Goal: Task Accomplishment & Management: Manage account settings

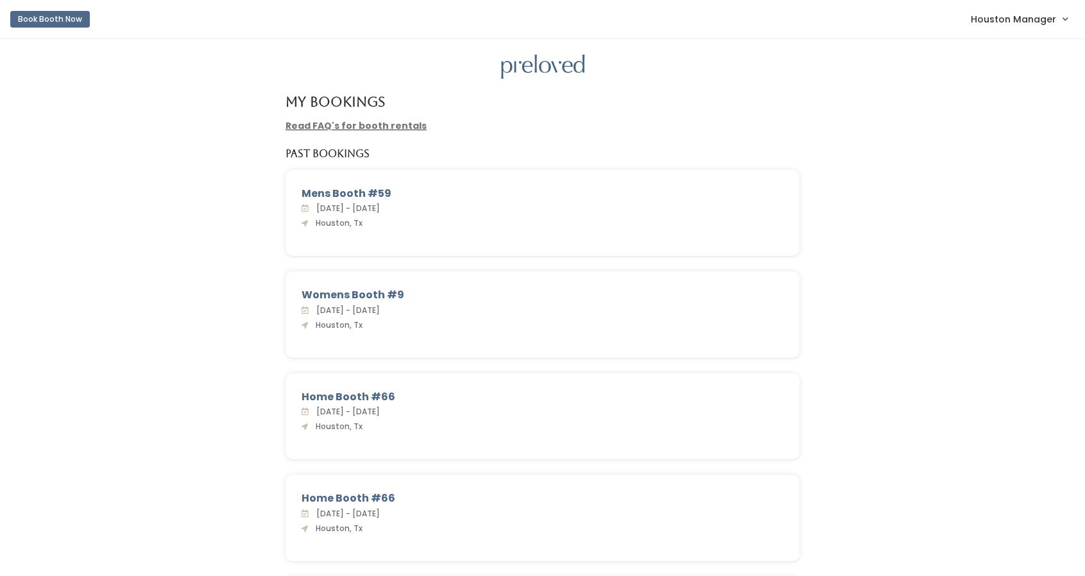
click at [1042, 28] on link "Houston Manager" at bounding box center [1019, 19] width 122 height 28
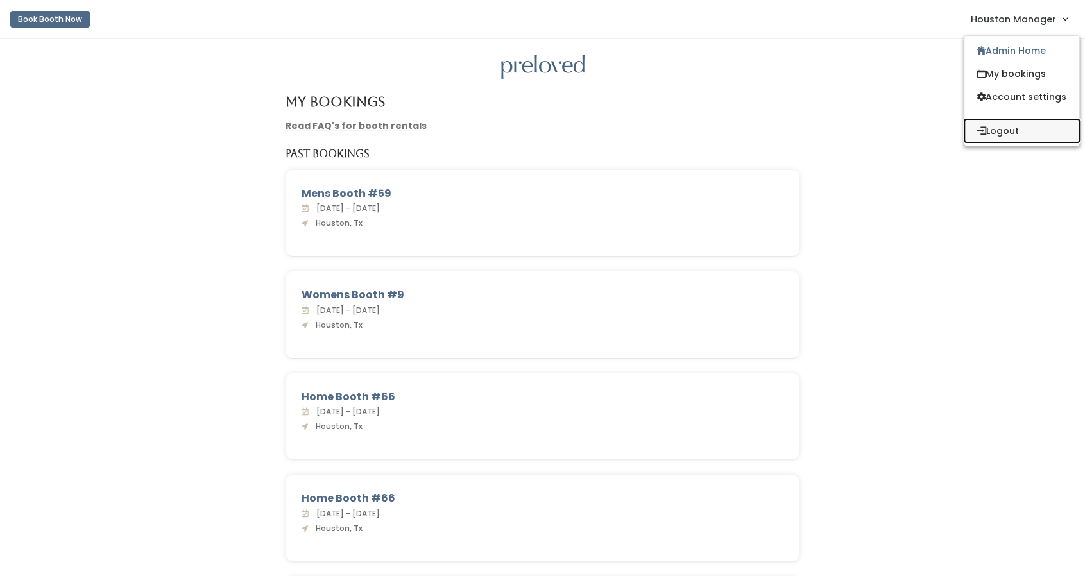
click at [1010, 133] on button "Logout" at bounding box center [1022, 130] width 115 height 23
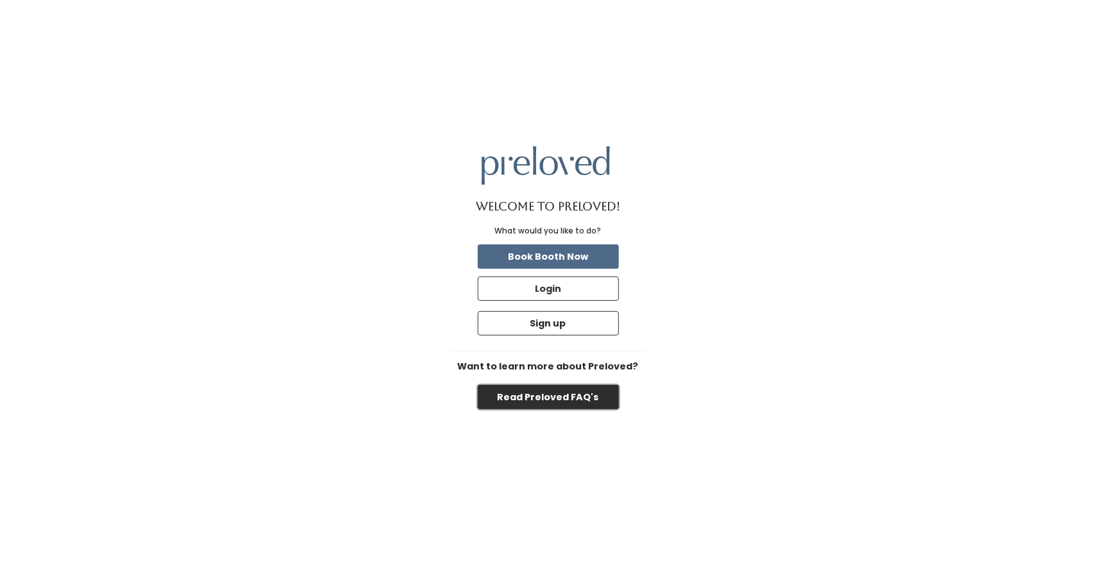
click at [590, 390] on button "Read Preloved FAQ's" at bounding box center [547, 397] width 141 height 24
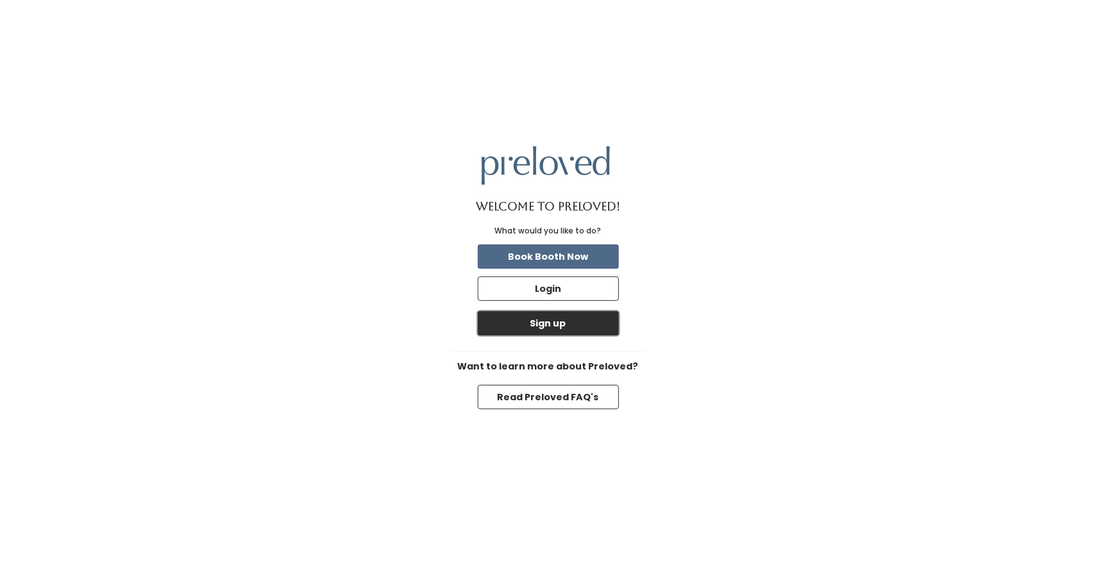
click at [519, 326] on button "Sign up" at bounding box center [547, 323] width 141 height 24
click at [561, 252] on button "Book Booth Now" at bounding box center [547, 257] width 141 height 24
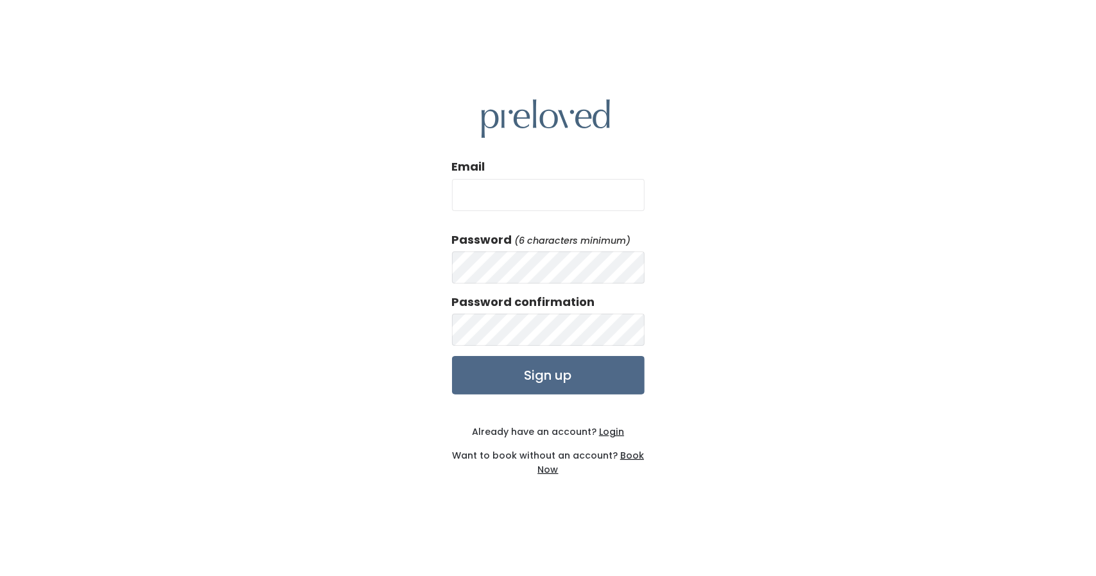
click at [596, 286] on form "Email Password (6 characters minimum) Password confirmation Signed out successf…" at bounding box center [548, 277] width 193 height 236
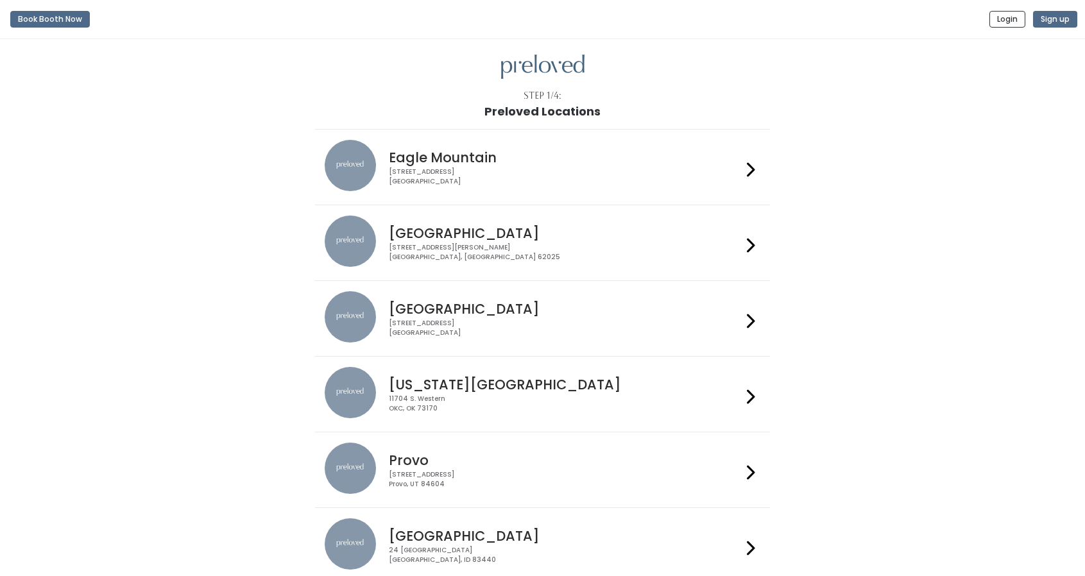
click at [522, 309] on h4 "[GEOGRAPHIC_DATA]" at bounding box center [565, 309] width 353 height 15
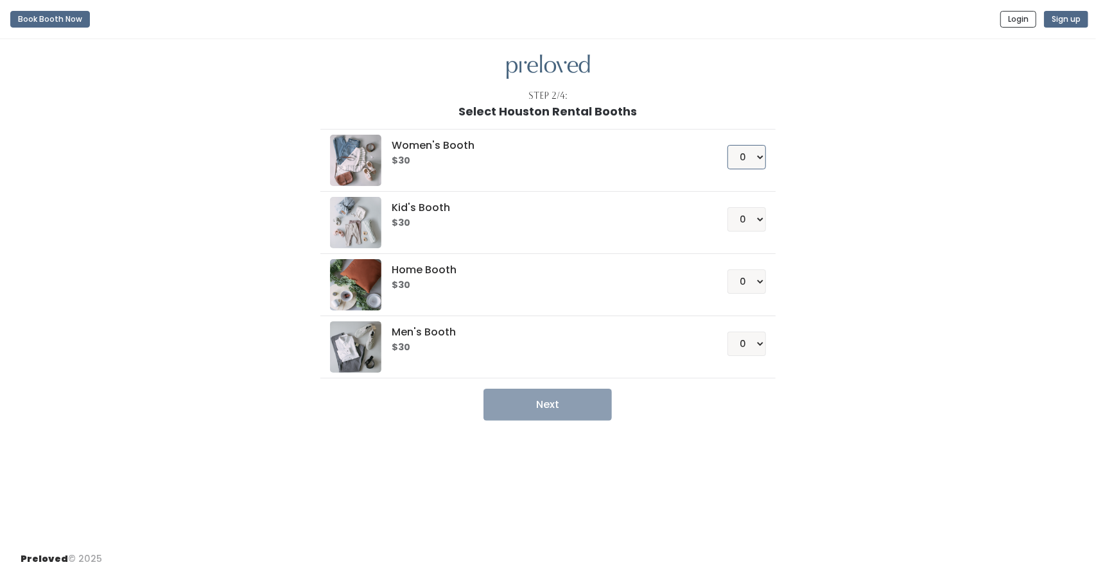
click at [759, 160] on select "0 1 2 3 4" at bounding box center [746, 157] width 39 height 24
select select "1"
click at [727, 145] on select "0 1 2 3 4" at bounding box center [746, 157] width 39 height 24
click at [567, 406] on button "Next" at bounding box center [547, 405] width 128 height 32
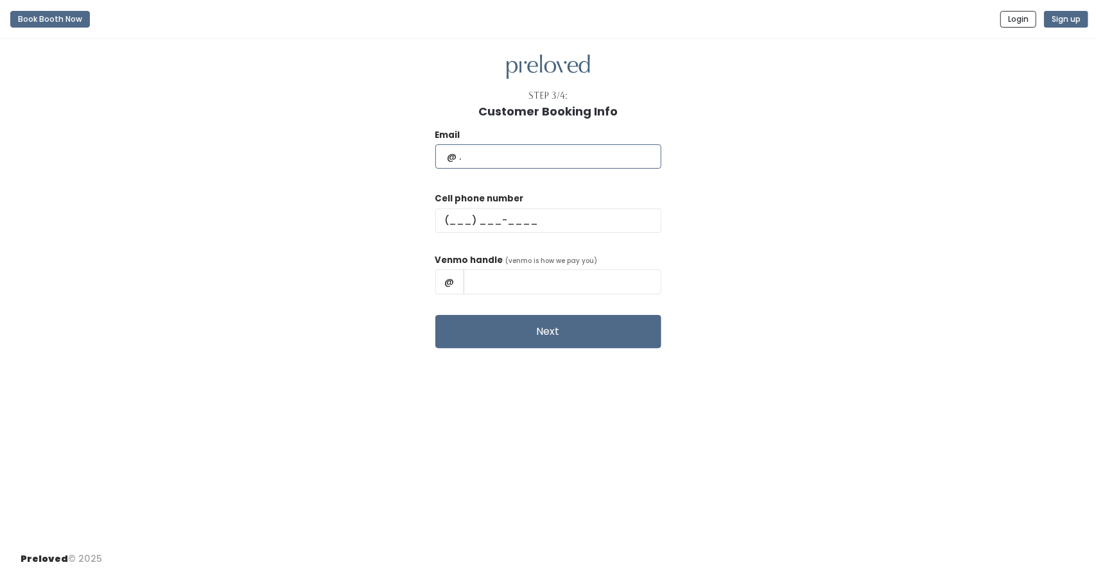
click at [508, 163] on input "text" at bounding box center [548, 156] width 226 height 24
type input "haleydochoa@gmail.com"
type input "(210) 323-5305"
drag, startPoint x: 553, startPoint y: 279, endPoint x: 660, endPoint y: 302, distance: 109.0
click at [660, 302] on div "Email haleydochoa@gmail.com Cell phone number (210) 323-5305 Venmo handle (venm…" at bounding box center [548, 233] width 1054 height 230
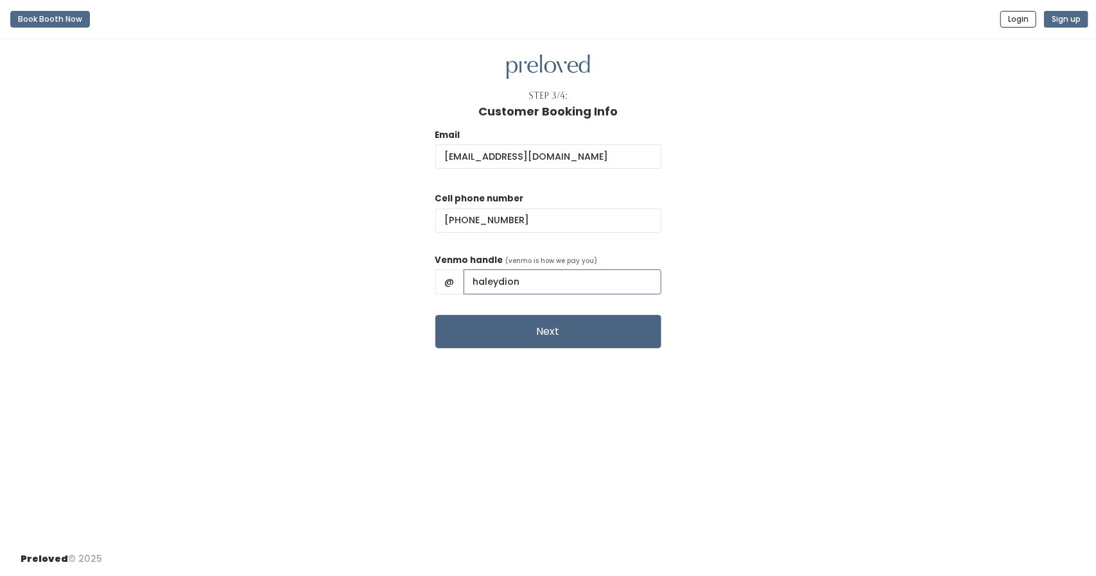
type input "haleydion"
click at [571, 323] on button "Next" at bounding box center [548, 331] width 226 height 33
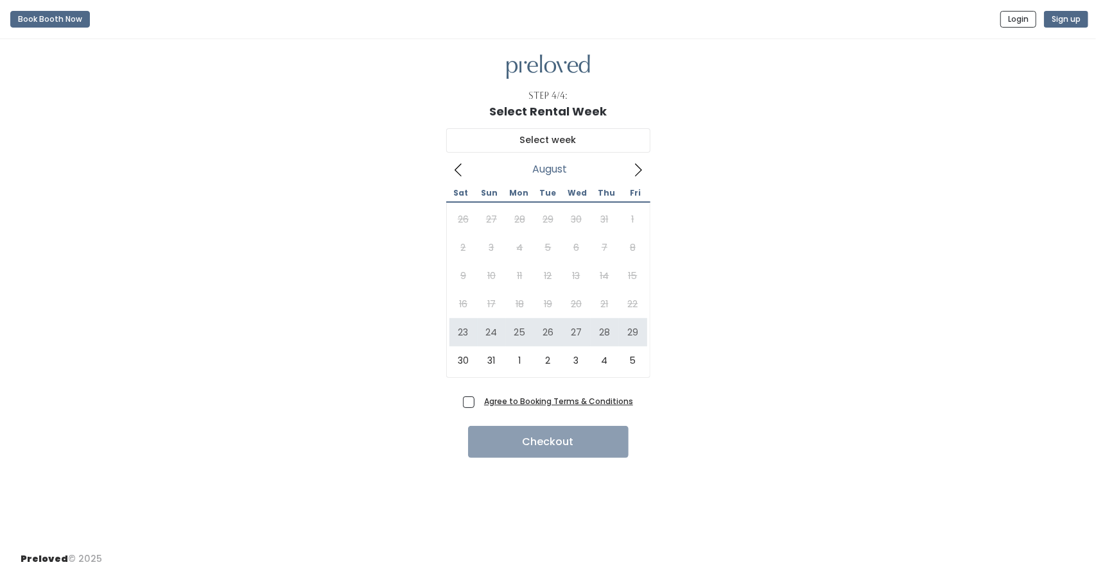
click at [556, 403] on u "Agree to Booking Terms & Conditions" at bounding box center [558, 401] width 149 height 11
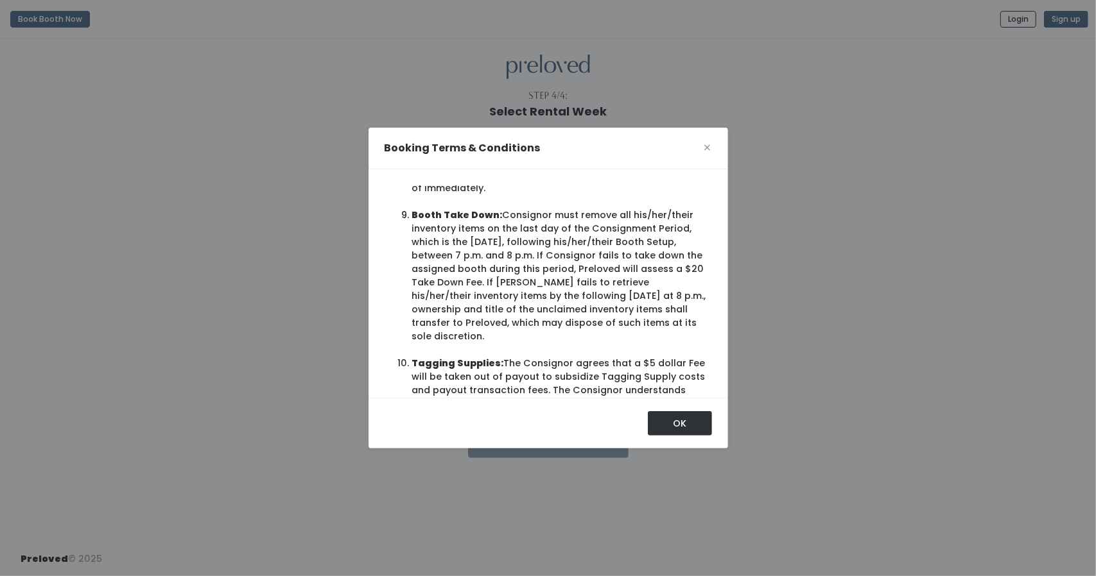
scroll to position [1269, 0]
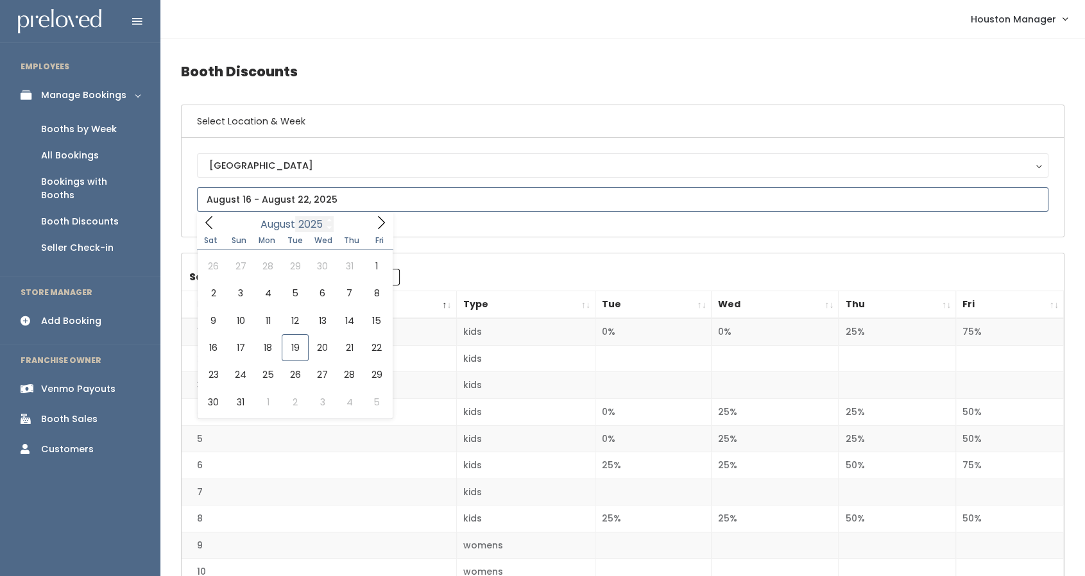
click at [323, 204] on input "text" at bounding box center [623, 199] width 852 height 24
click at [393, 220] on span at bounding box center [381, 222] width 24 height 20
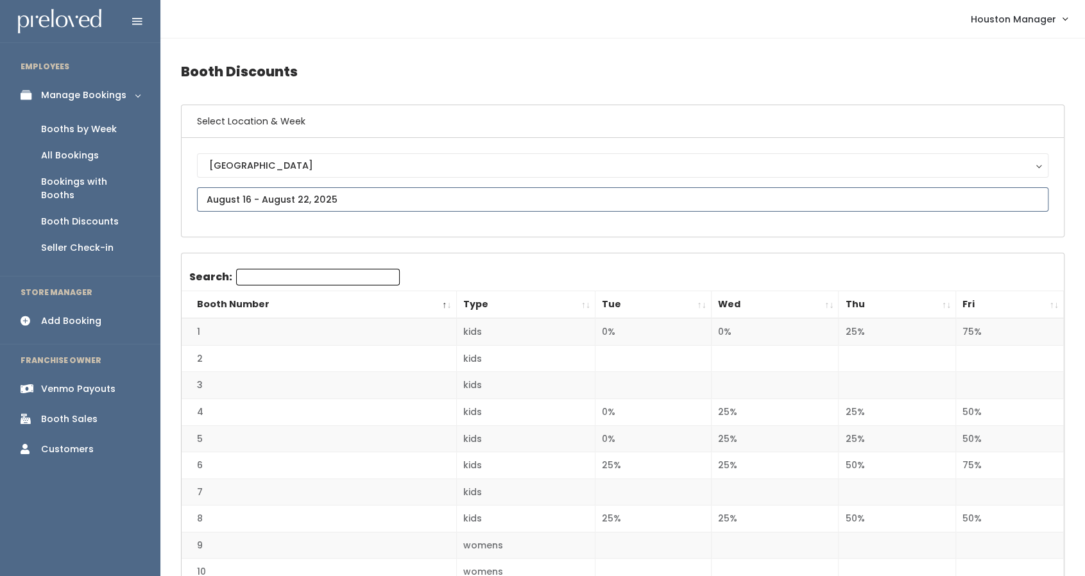
type input "[DATE] to [DATE]"
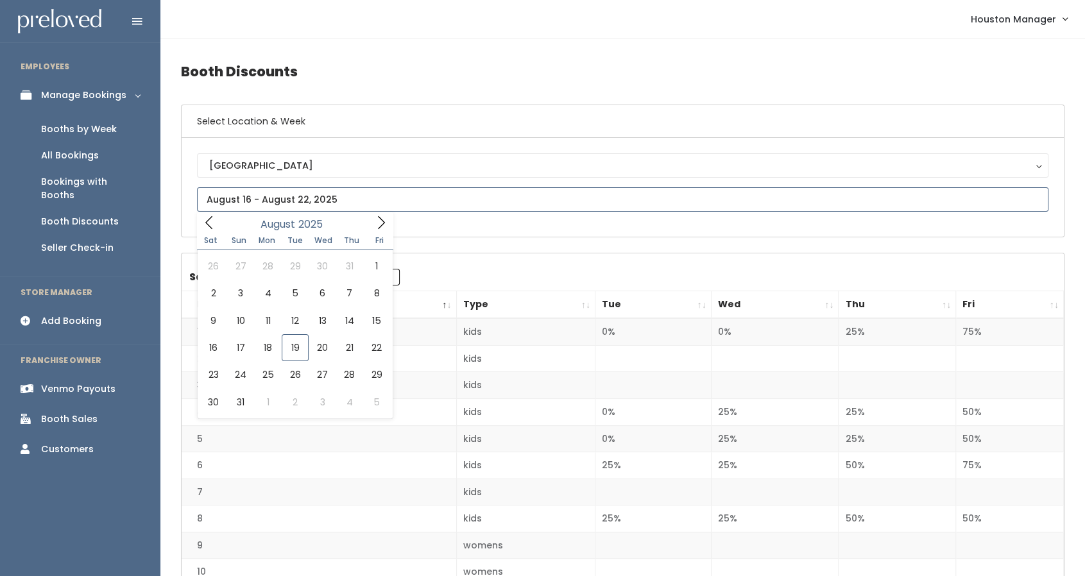
click at [236, 196] on input "text" at bounding box center [623, 199] width 852 height 24
click at [371, 224] on span at bounding box center [381, 222] width 24 height 20
click at [371, 223] on span at bounding box center [381, 222] width 24 height 20
click at [211, 228] on icon at bounding box center [208, 222] width 7 height 13
type input "September 6 to September 12"
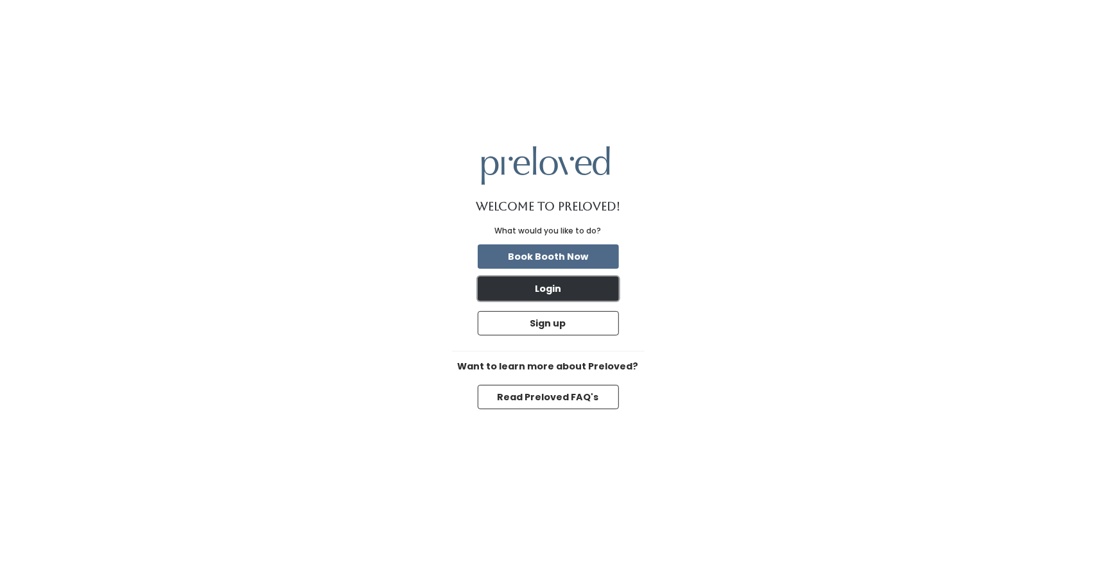
click at [596, 286] on button "Login" at bounding box center [547, 289] width 141 height 24
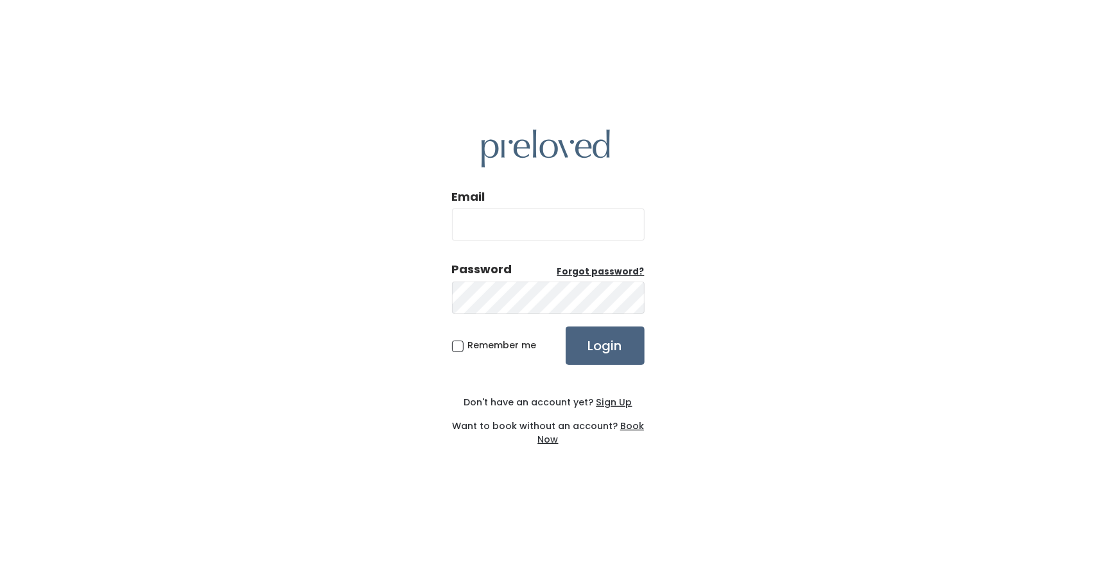
type input "[EMAIL_ADDRESS][DOMAIN_NAME]"
click at [614, 334] on input "Login" at bounding box center [604, 346] width 79 height 39
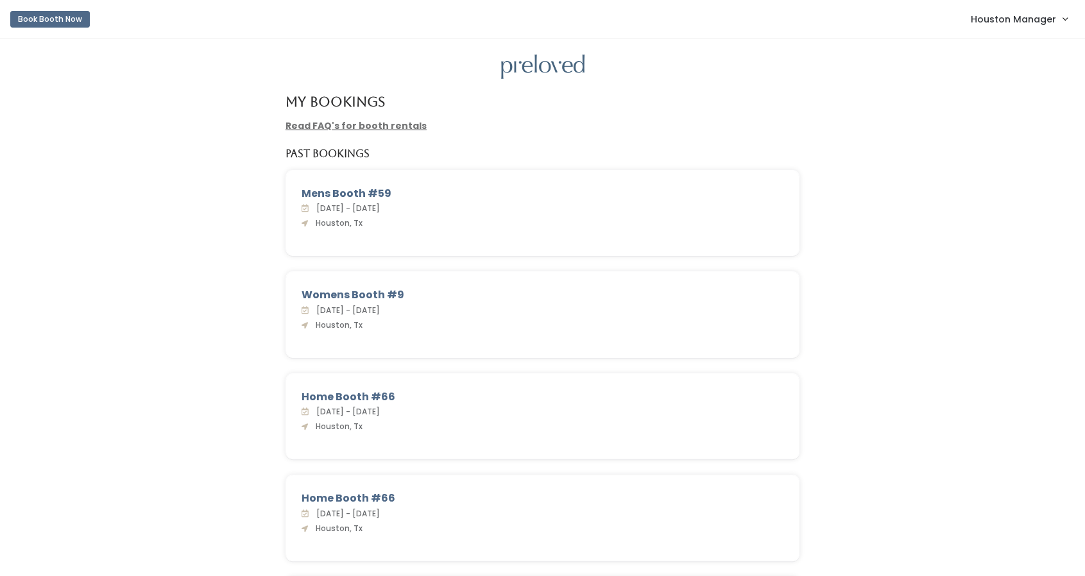
click at [1027, 22] on span "Houston Manager" at bounding box center [1013, 19] width 85 height 14
click at [1019, 55] on link "Admin Home" at bounding box center [1022, 50] width 115 height 23
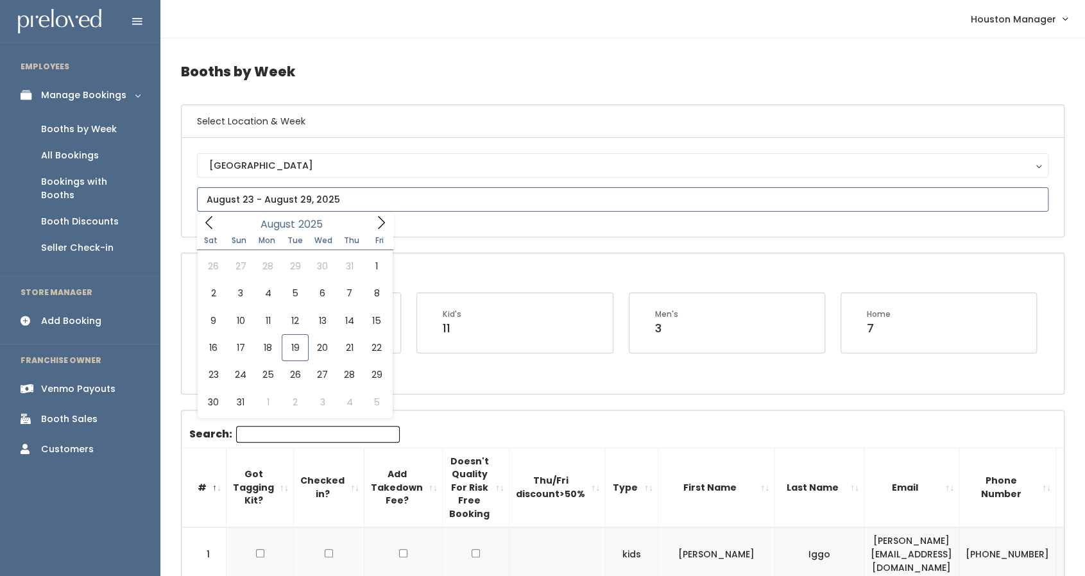
click at [239, 201] on input "text" at bounding box center [623, 199] width 852 height 24
click at [378, 226] on icon at bounding box center [381, 223] width 14 height 14
click at [202, 223] on span at bounding box center [209, 222] width 24 height 20
type input "[DATE] to [DATE]"
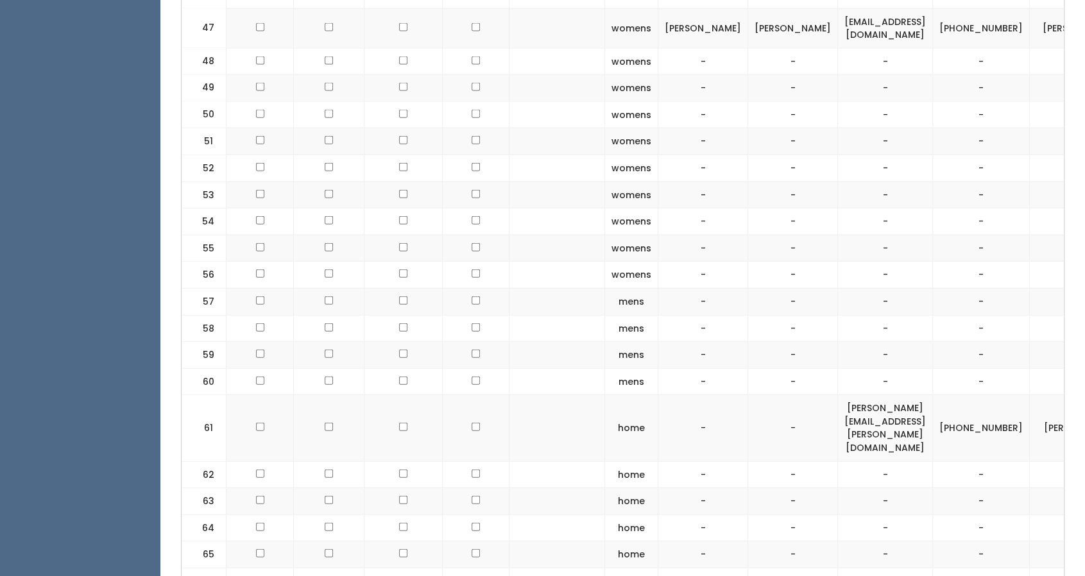
scroll to position [1988, 0]
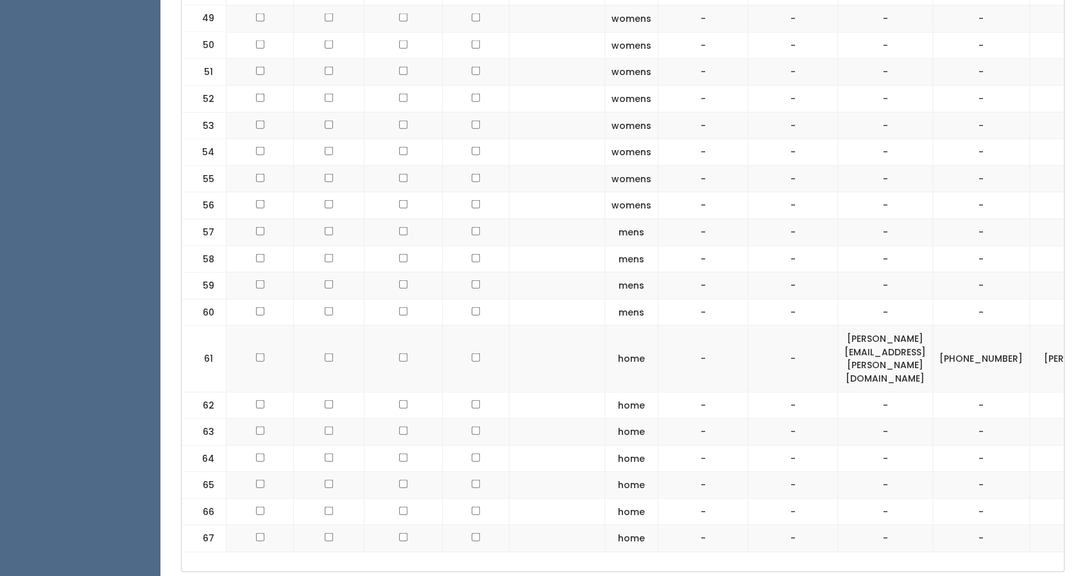
click at [855, 326] on td "[PERSON_NAME][EMAIL_ADDRESS][PERSON_NAME][DOMAIN_NAME]" at bounding box center [885, 359] width 95 height 66
copy tr "[PERSON_NAME][EMAIL_ADDRESS][PERSON_NAME][DOMAIN_NAME]"
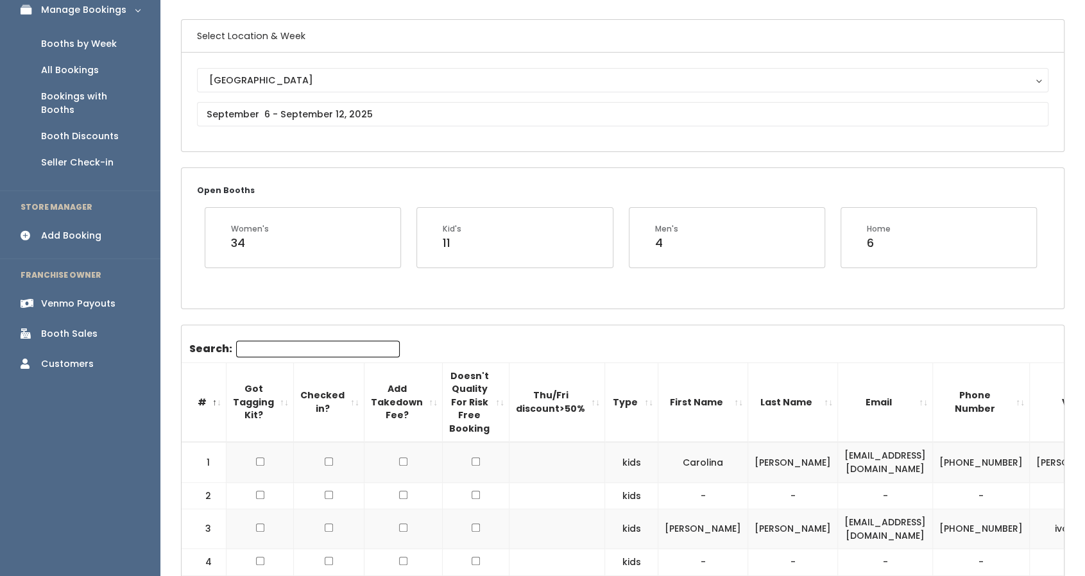
scroll to position [85, 0]
click at [104, 222] on link "Add Booking" at bounding box center [80, 236] width 160 height 29
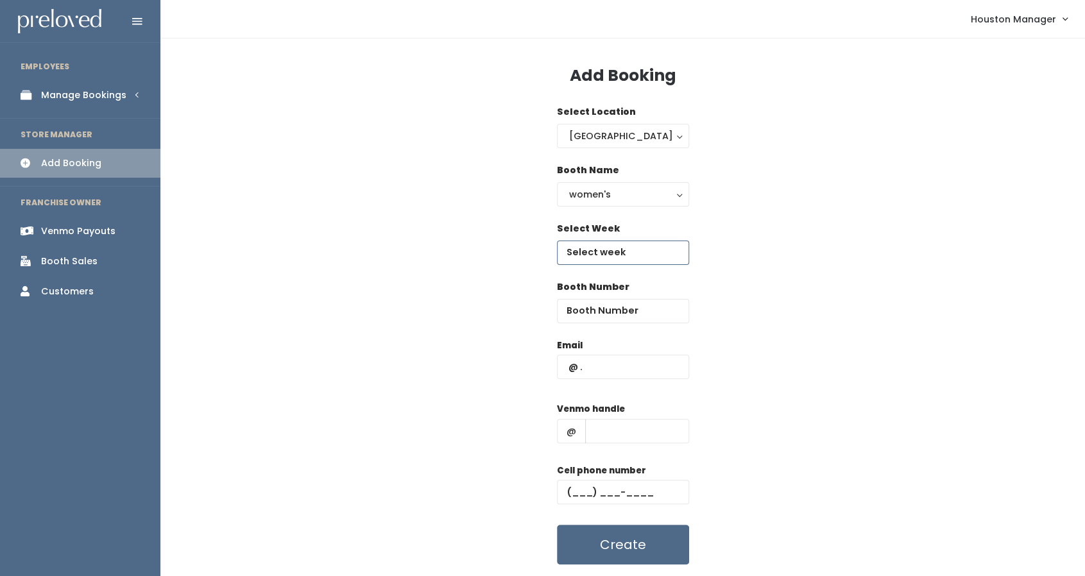
click at [653, 246] on input "text" at bounding box center [623, 253] width 132 height 24
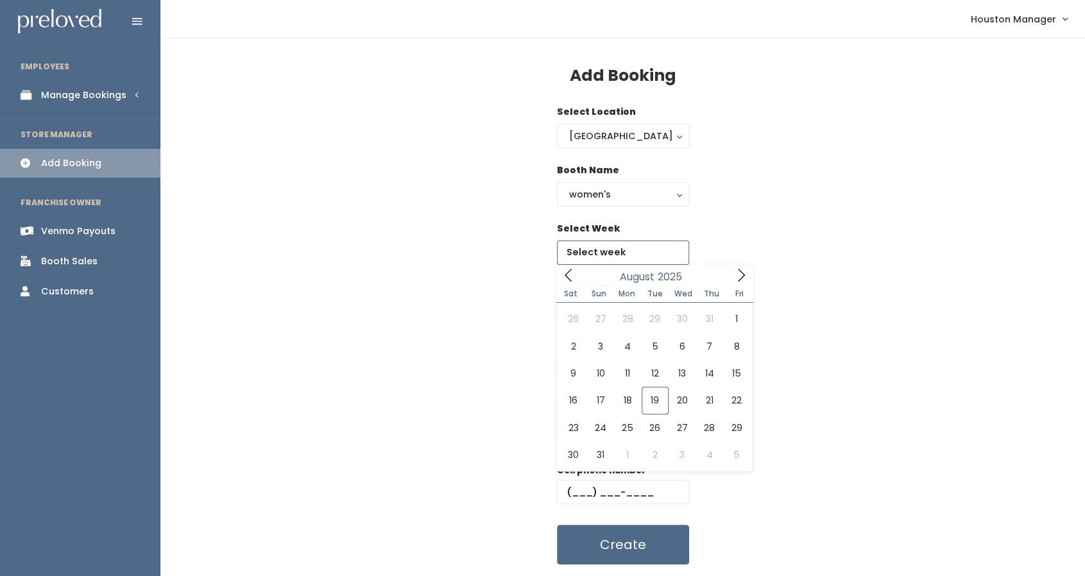
click at [752, 274] on span at bounding box center [741, 275] width 24 height 20
type input "[DATE] to [DATE]"
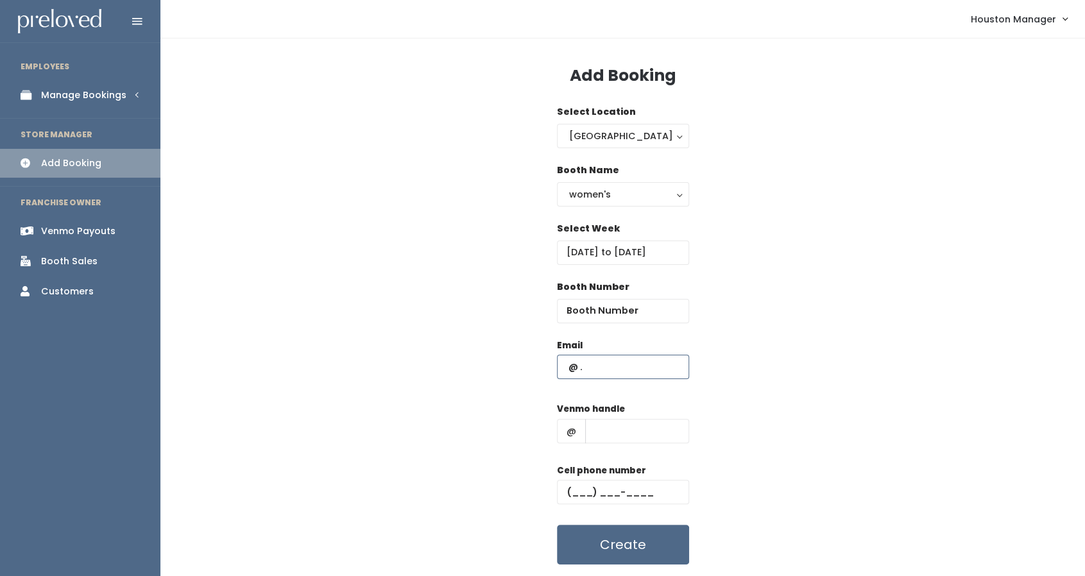
click at [618, 370] on input "text" at bounding box center [623, 367] width 132 height 24
paste input "[PERSON_NAME][EMAIL_ADDRESS][PERSON_NAME][DOMAIN_NAME]"
type input "[PERSON_NAME][EMAIL_ADDRESS][PERSON_NAME][DOMAIN_NAME]"
click at [634, 441] on input "text" at bounding box center [637, 431] width 104 height 24
type input "k"
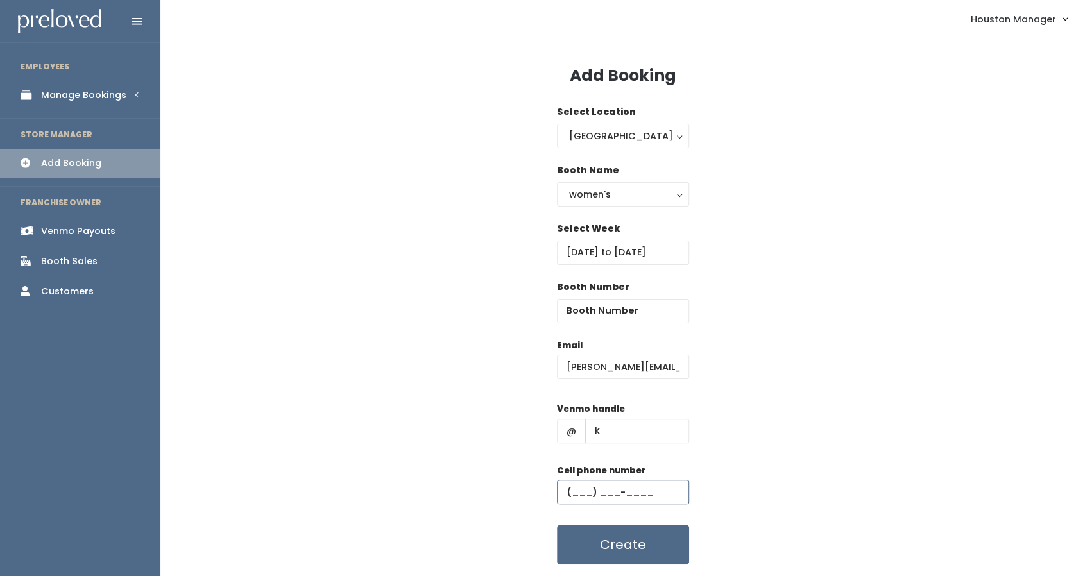
click at [574, 493] on input "text" at bounding box center [623, 492] width 132 height 24
type input "[PHONE_NUMBER]"
click at [637, 314] on input "number" at bounding box center [623, 311] width 132 height 24
type input "67"
click at [602, 548] on button "Create" at bounding box center [623, 545] width 132 height 40
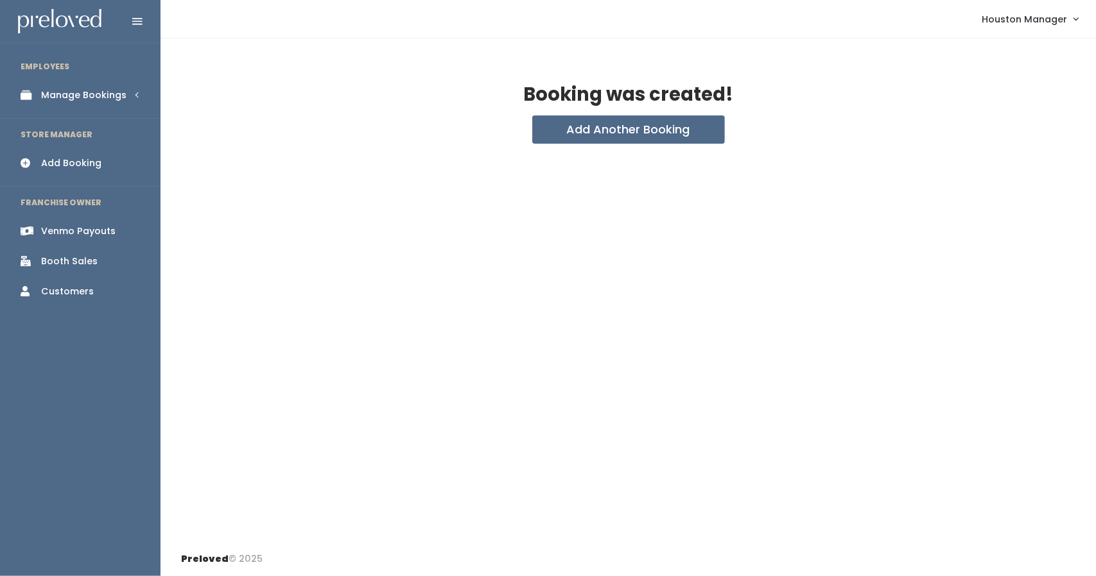
click at [139, 97] on link "Manage Bookings" at bounding box center [80, 95] width 160 height 29
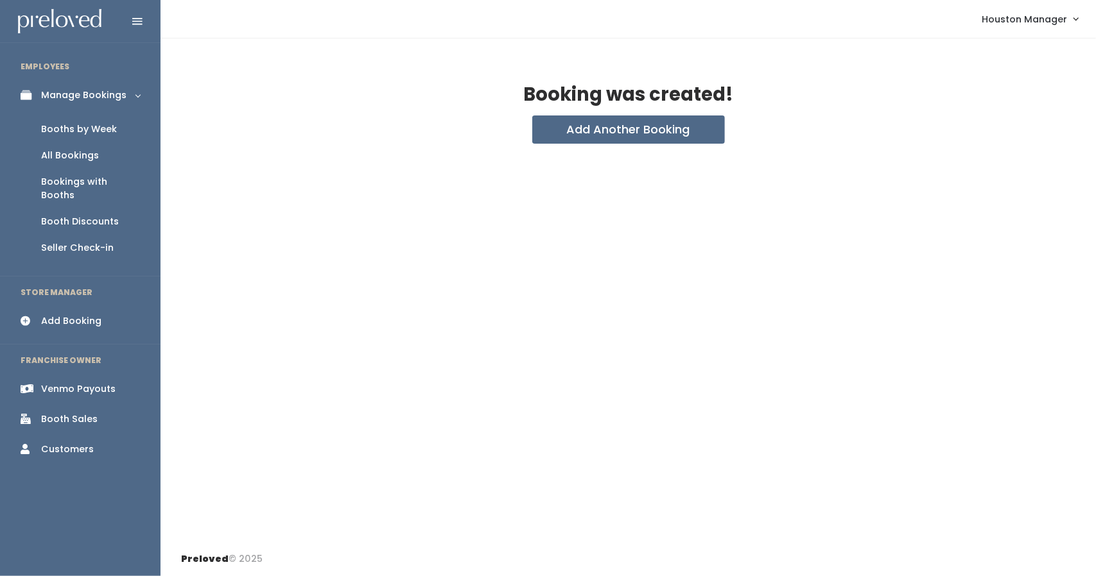
click at [108, 123] on div "Booths by Week" at bounding box center [79, 129] width 76 height 13
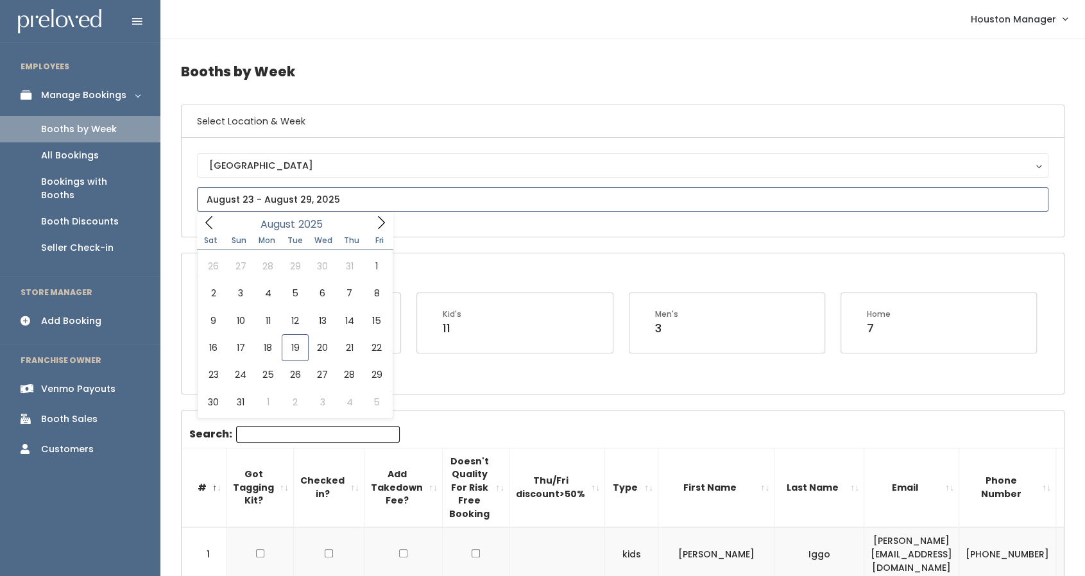
click at [317, 202] on input "text" at bounding box center [623, 199] width 852 height 24
click at [381, 225] on icon at bounding box center [381, 222] width 7 height 13
type input "September 6 to September 12"
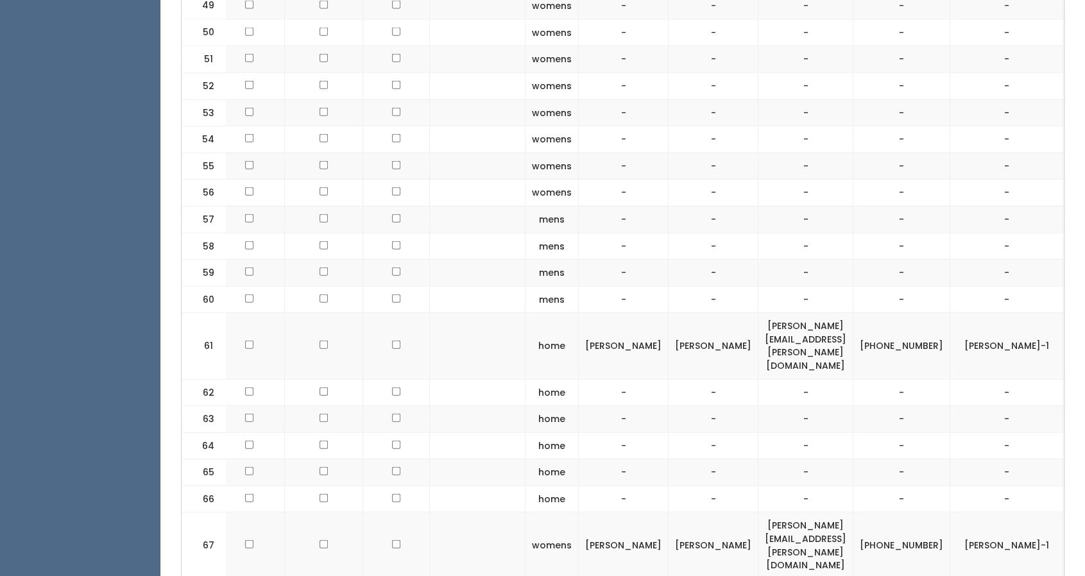
scroll to position [0, 80]
click at [1084, 342] on span "button" at bounding box center [1086, 346] width 5 height 8
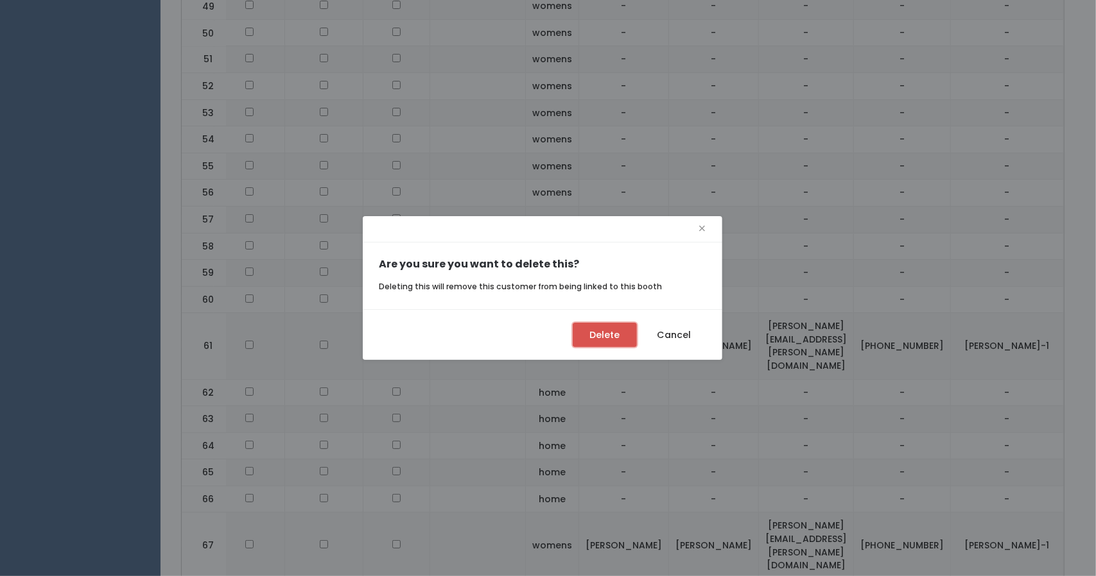
click at [605, 343] on button "Delete" at bounding box center [604, 335] width 64 height 24
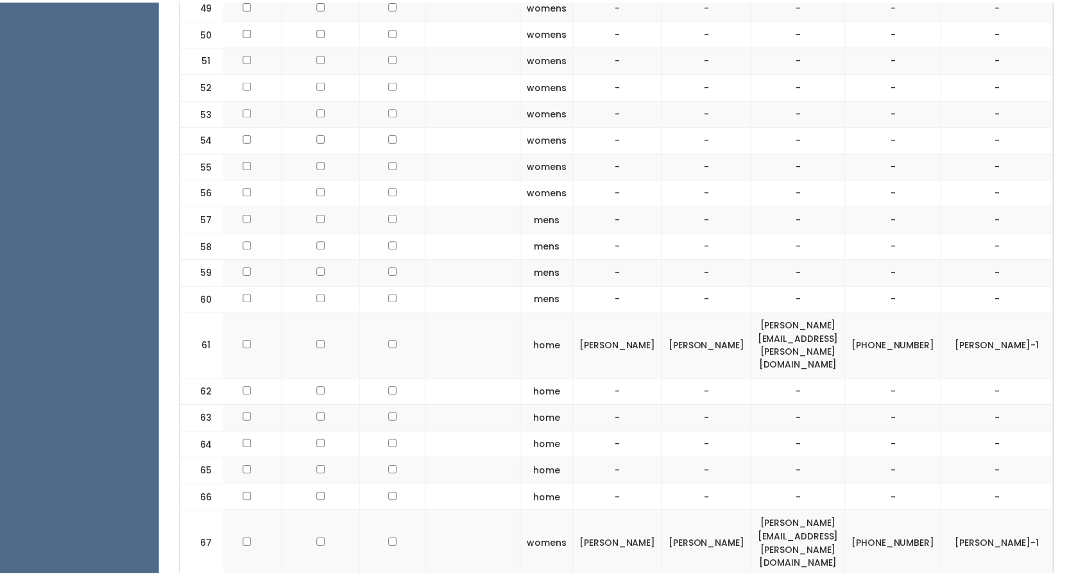
scroll to position [0, 69]
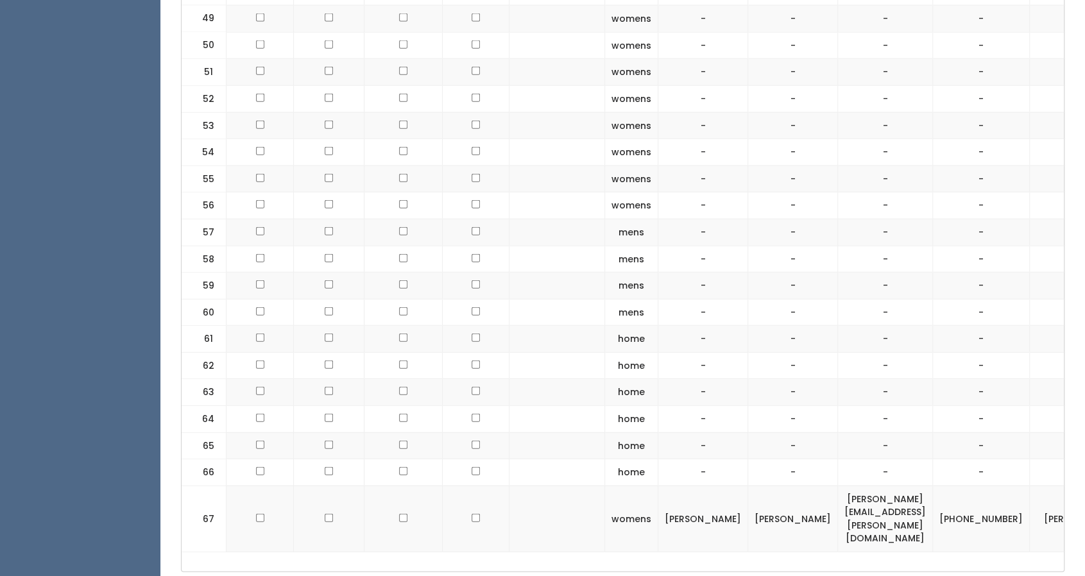
drag, startPoint x: 0, startPoint y: 0, endPoint x: 244, endPoint y: 262, distance: 357.8
click at [244, 299] on td at bounding box center [260, 312] width 67 height 27
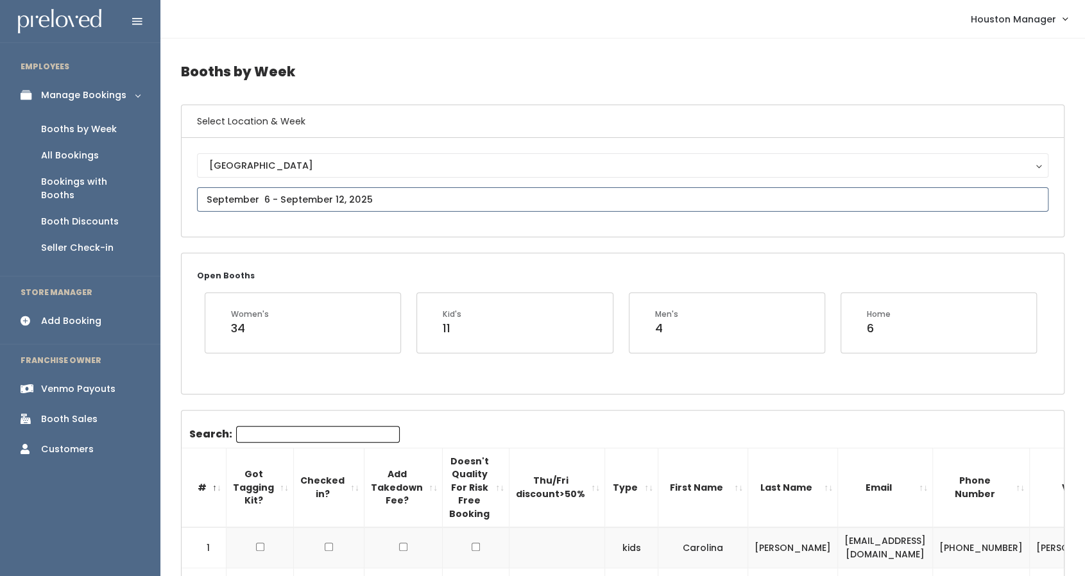
click at [280, 193] on input "text" at bounding box center [623, 199] width 852 height 24
click at [116, 209] on link "Booth Discounts" at bounding box center [80, 222] width 160 height 26
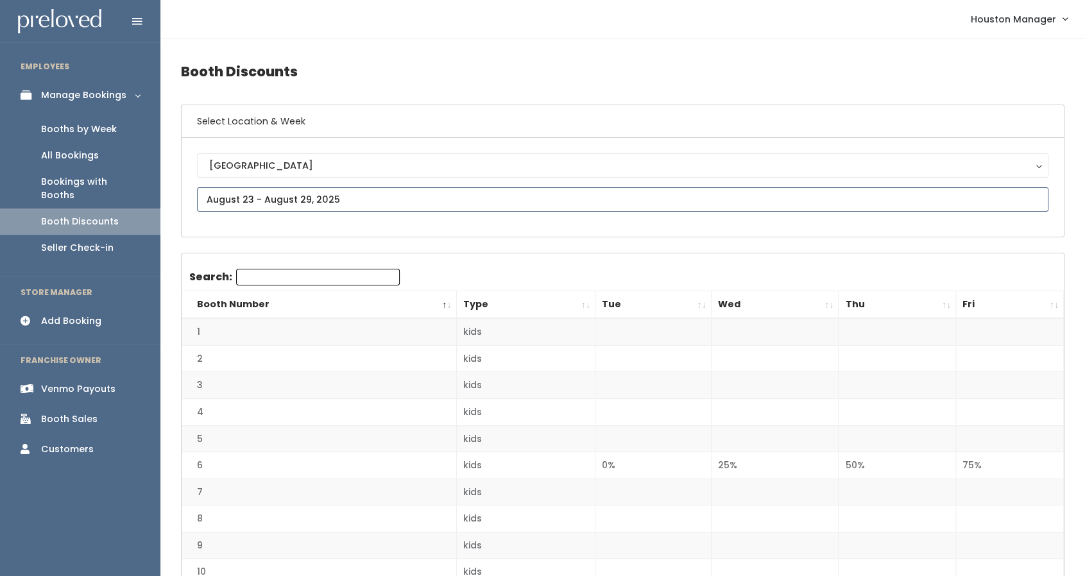
click at [228, 188] on input "text" at bounding box center [623, 199] width 852 height 24
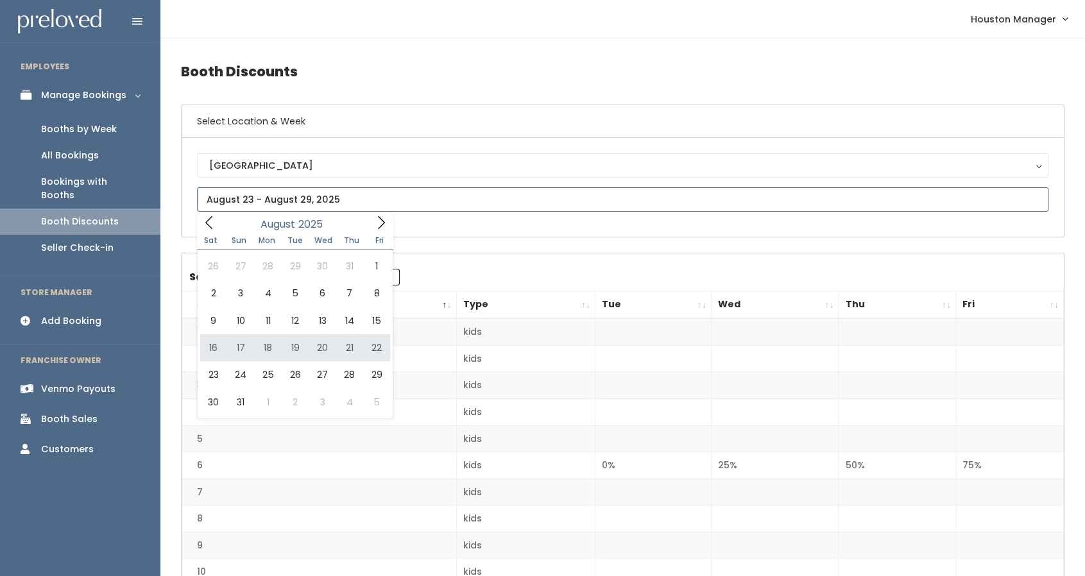
type input "August 16 to August 22"
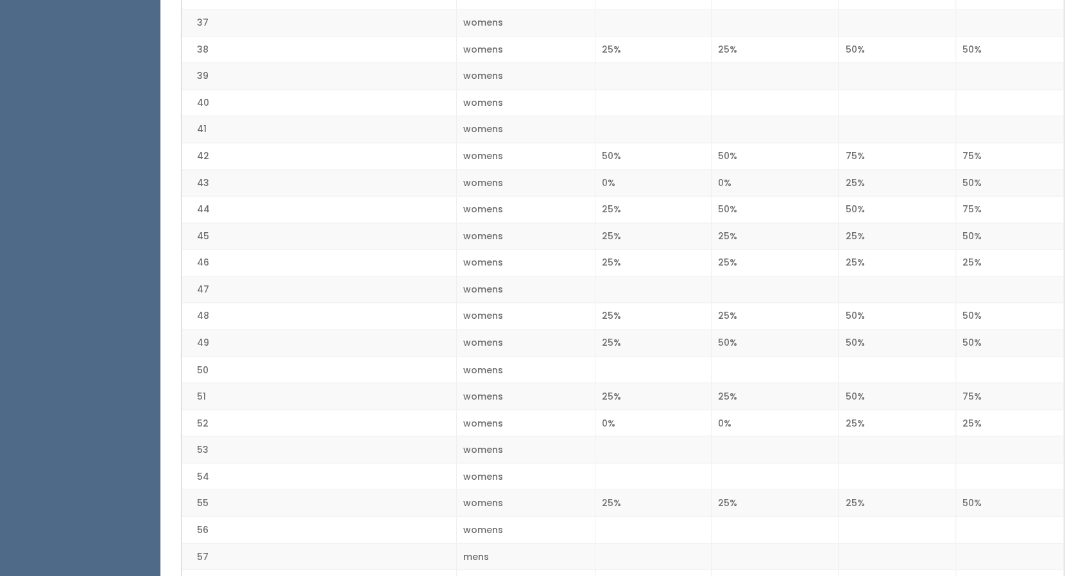
scroll to position [1266, 0]
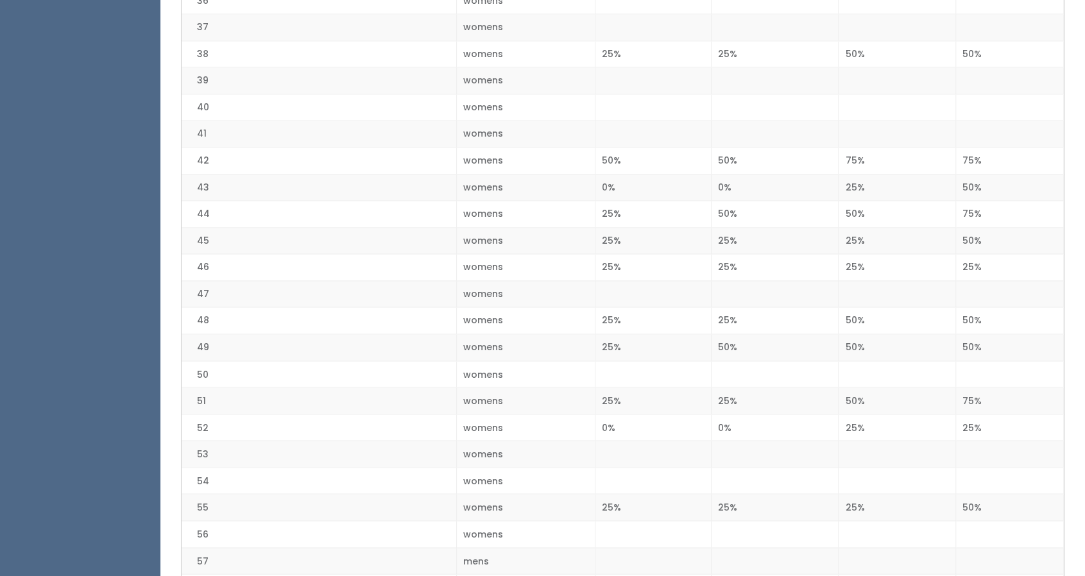
click at [270, 361] on td "50" at bounding box center [319, 374] width 275 height 27
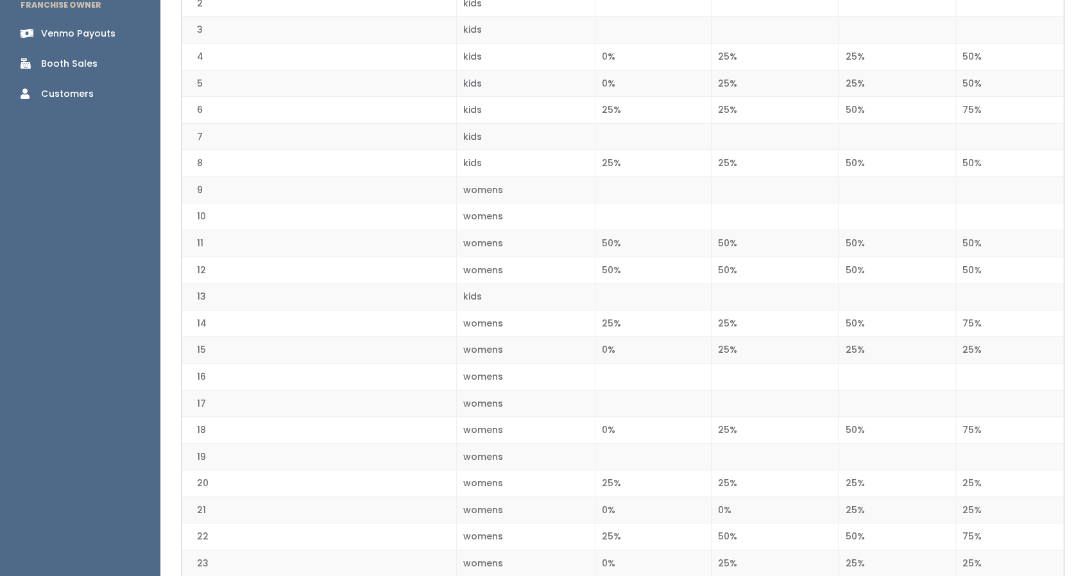
scroll to position [0, 0]
